Goal: Check status: Check status

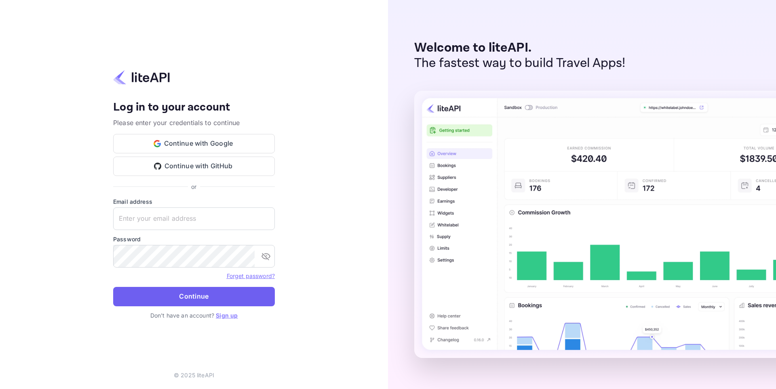
type input "[EMAIL_ADDRESS][DOMAIN_NAME]"
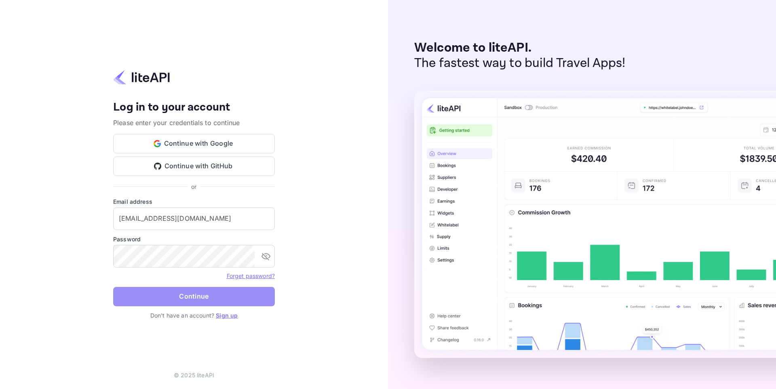
click at [193, 294] on button "Continue" at bounding box center [194, 296] width 162 height 19
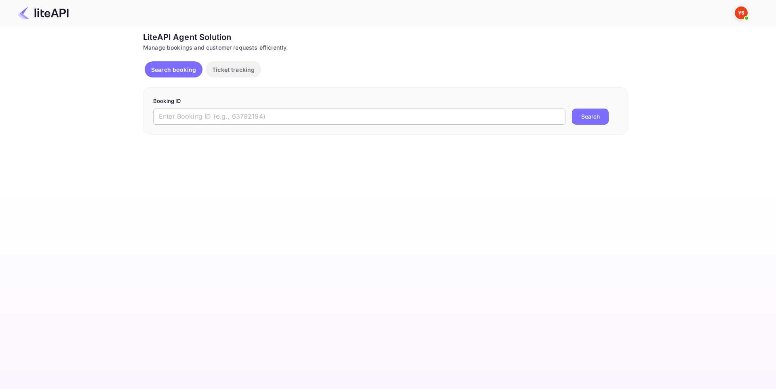
click at [221, 116] on input "text" at bounding box center [359, 117] width 412 height 16
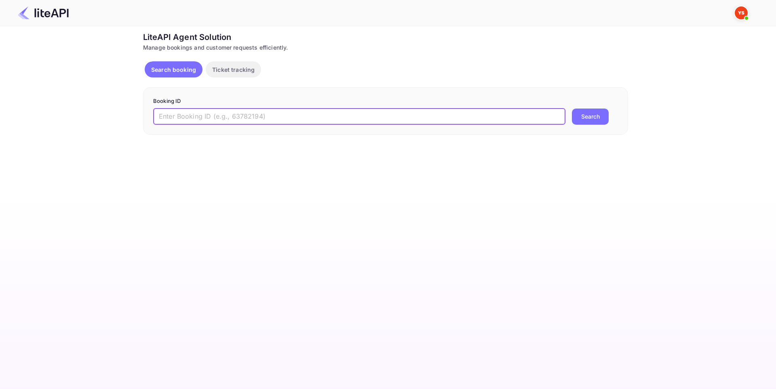
paste input "9020842"
type input "9020842"
click at [582, 120] on button "Search" at bounding box center [590, 117] width 37 height 16
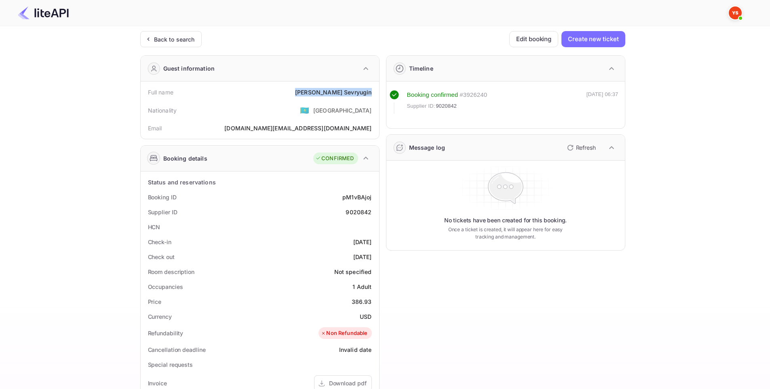
drag, startPoint x: 366, startPoint y: 93, endPoint x: 318, endPoint y: 90, distance: 48.2
click at [318, 90] on div "Full name Evgenii Sevryugin" at bounding box center [260, 92] width 232 height 15
copy div "Evgenii Sevryugin"
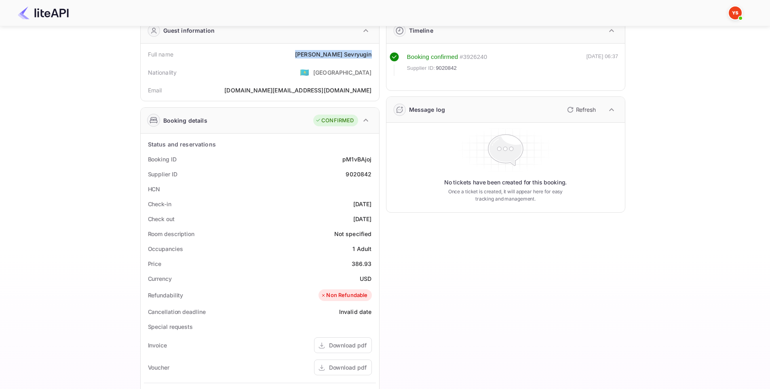
scroll to position [40, 0]
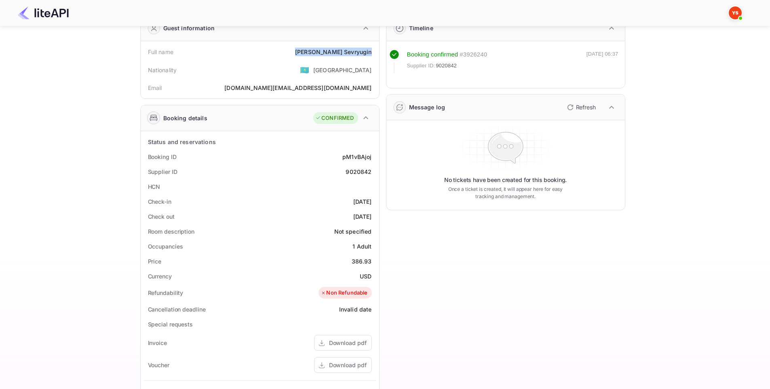
drag, startPoint x: 357, startPoint y: 202, endPoint x: 337, endPoint y: 201, distance: 19.8
click at [337, 201] on div "Check-in 2025-08-22" at bounding box center [260, 201] width 232 height 15
copy div "2025-08-22"
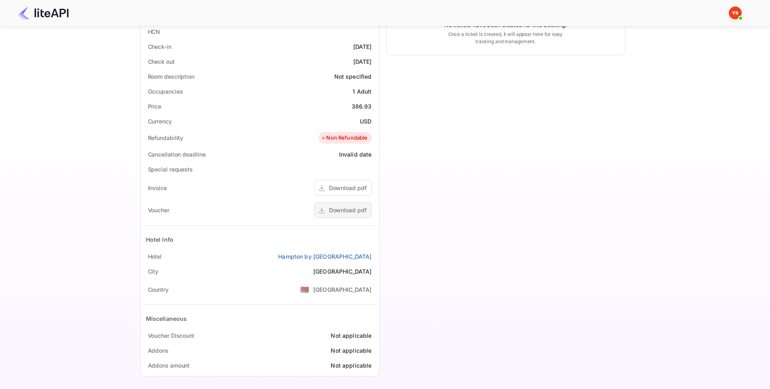
scroll to position [198, 0]
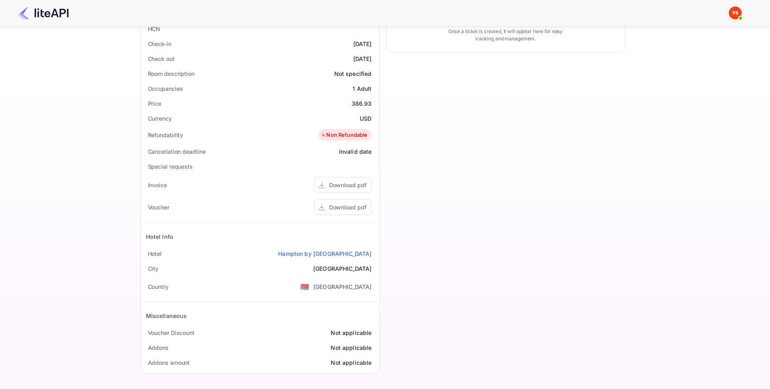
drag, startPoint x: 375, startPoint y: 255, endPoint x: 269, endPoint y: 248, distance: 105.3
click at [269, 248] on div "Hotel Hampton by Hilton Minsk City Centre" at bounding box center [260, 253] width 232 height 15
copy link "Hampton by Hilton Minsk City Centre"
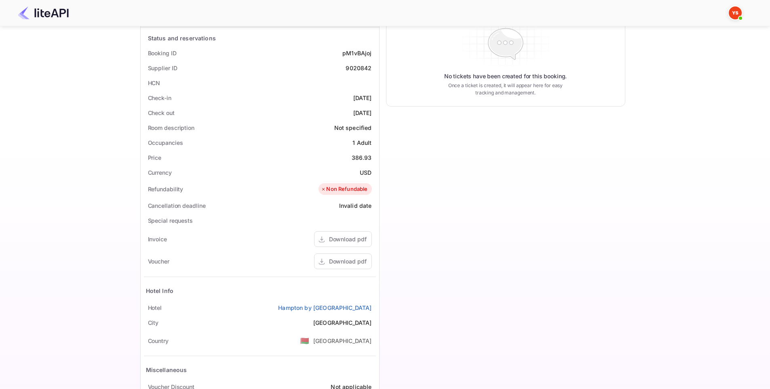
scroll to position [0, 0]
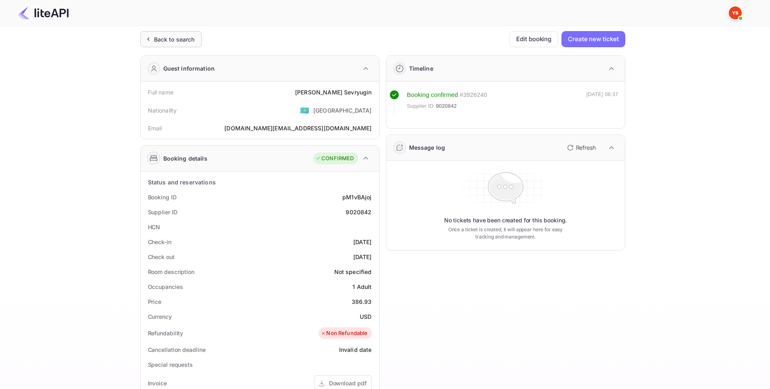
click at [159, 42] on div "Back to search" at bounding box center [174, 39] width 41 height 8
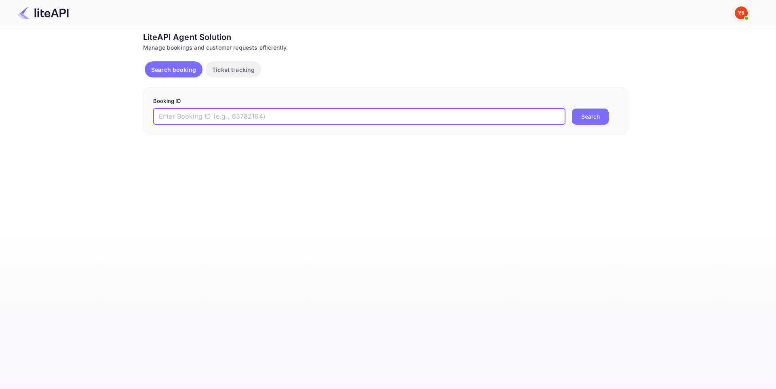
paste input "8164889"
type input "8164889"
click at [582, 121] on button "Search" at bounding box center [590, 117] width 37 height 16
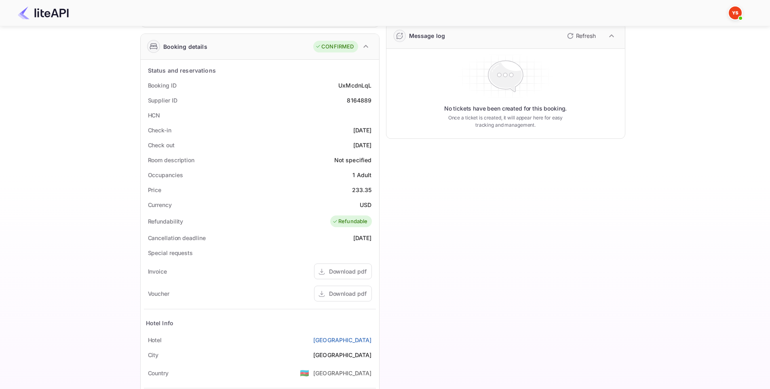
scroll to position [162, 0]
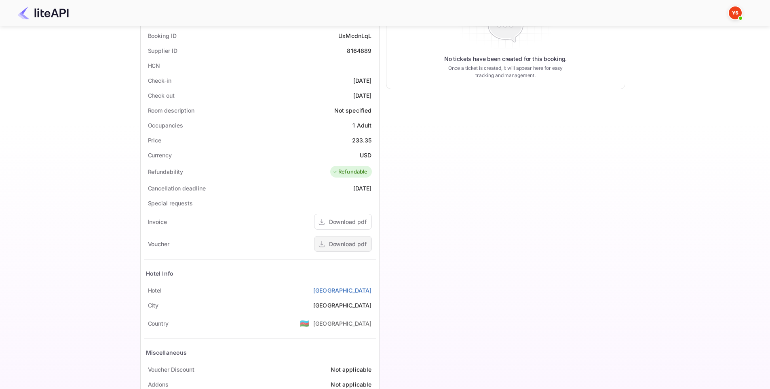
click at [366, 245] on div "Download pdf" at bounding box center [343, 244] width 58 height 16
